Goal: Task Accomplishment & Management: Manage account settings

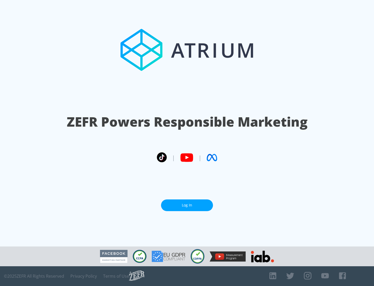
click at [187, 203] on link "Log In" at bounding box center [187, 205] width 52 height 12
